Goal: Entertainment & Leisure: Consume media (video, audio)

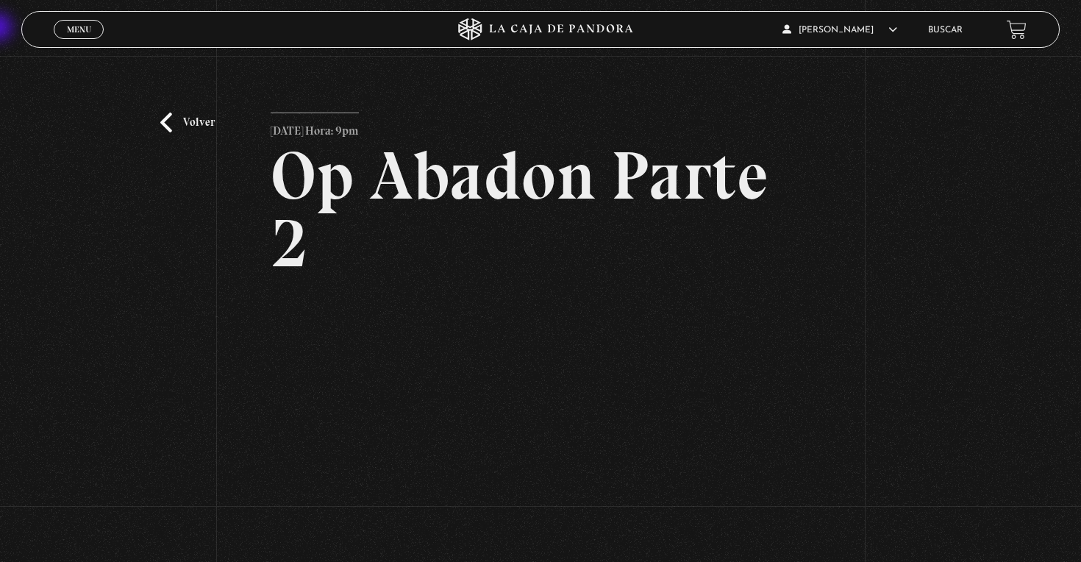
scroll to position [138, 0]
